Goal: Transaction & Acquisition: Obtain resource

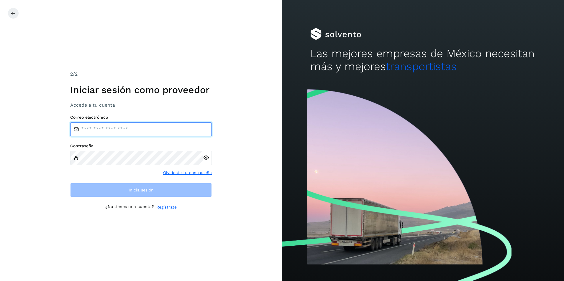
type input "**********"
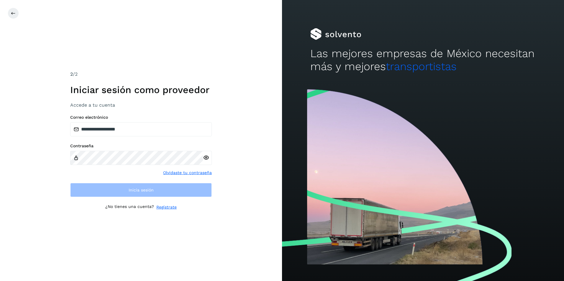
click at [238, 162] on div "**********" at bounding box center [141, 140] width 282 height 281
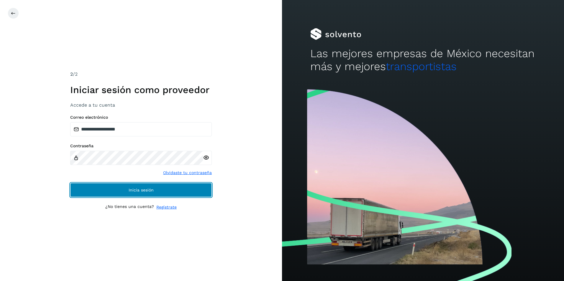
click at [181, 185] on button "Inicia sesión" at bounding box center [141, 190] width 142 height 14
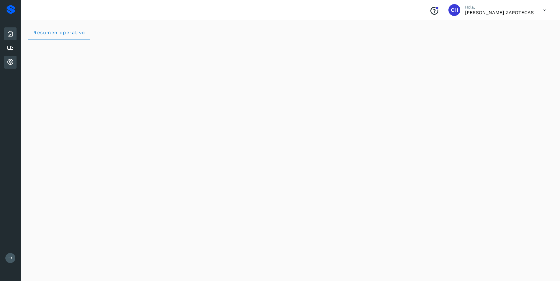
click at [11, 63] on icon at bounding box center [10, 62] width 7 height 7
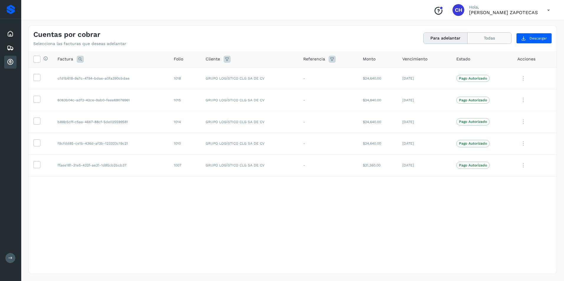
click at [494, 42] on button "Todas" at bounding box center [490, 38] width 44 height 11
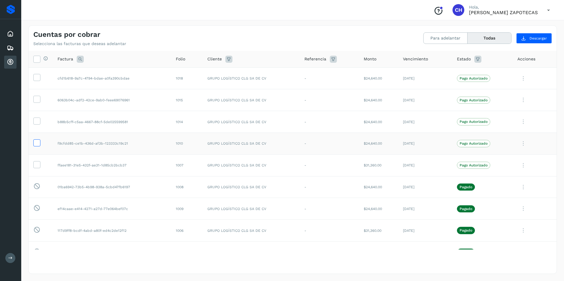
click at [36, 143] on icon at bounding box center [37, 143] width 6 height 6
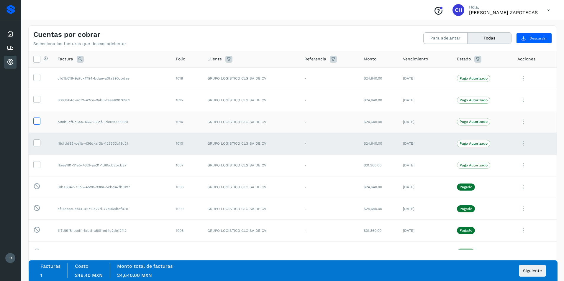
click at [36, 122] on icon at bounding box center [37, 121] width 6 height 6
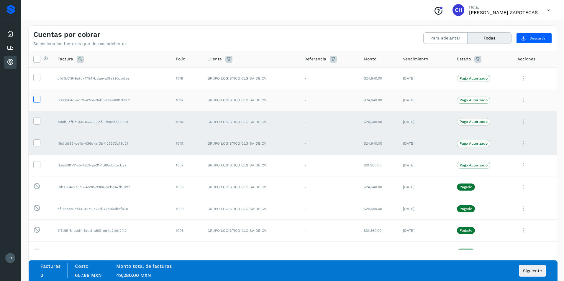
click at [34, 101] on icon at bounding box center [37, 99] width 6 height 6
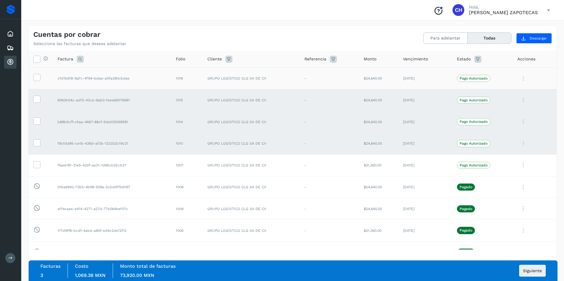
click at [36, 83] on td at bounding box center [41, 79] width 24 height 22
click at [39, 79] on icon at bounding box center [37, 77] width 6 height 6
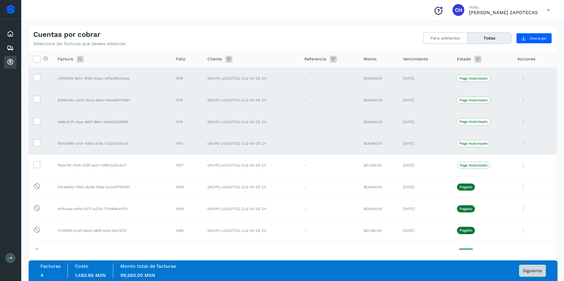
click at [537, 272] on span "Siguiente" at bounding box center [532, 271] width 19 height 4
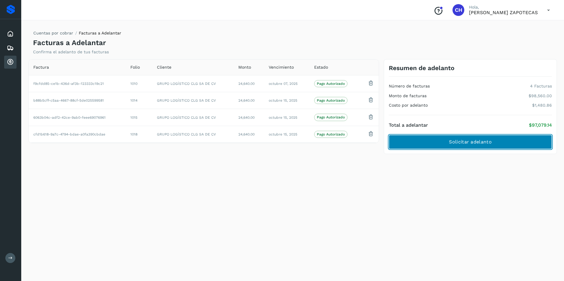
click at [475, 143] on span "Solicitar adelanto" at bounding box center [470, 142] width 42 height 6
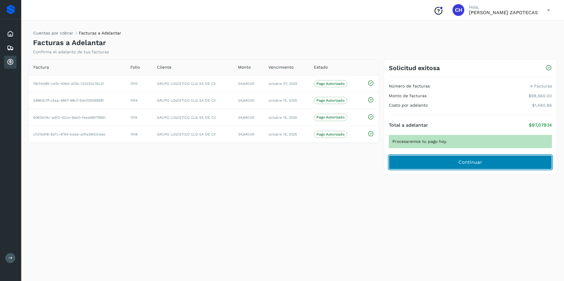
click at [480, 162] on span "Continuar" at bounding box center [471, 162] width 24 height 6
